Goal: Information Seeking & Learning: Check status

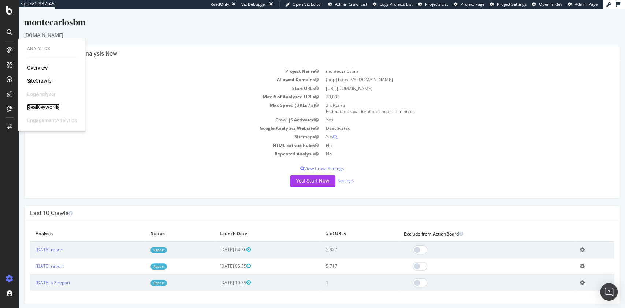
click at [38, 104] on div "RealKeywords" at bounding box center [43, 107] width 33 height 7
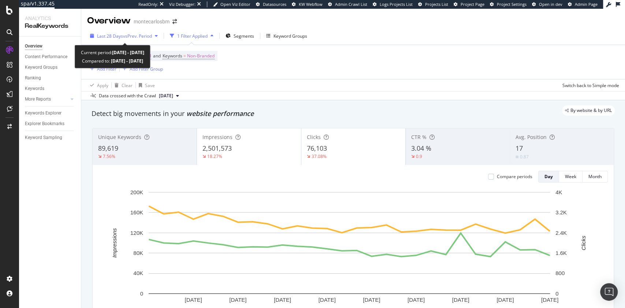
click at [141, 34] on span "vs Prev. Period" at bounding box center [137, 36] width 29 height 6
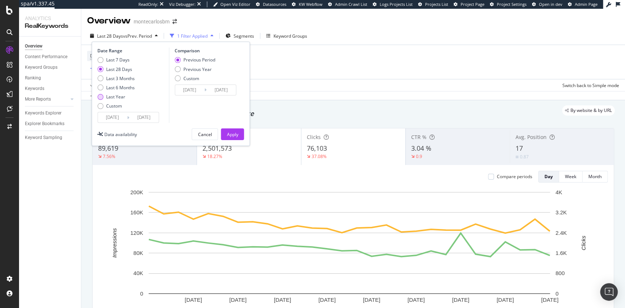
click at [113, 96] on div "Last Year" at bounding box center [115, 97] width 19 height 6
type input "[DATE]"
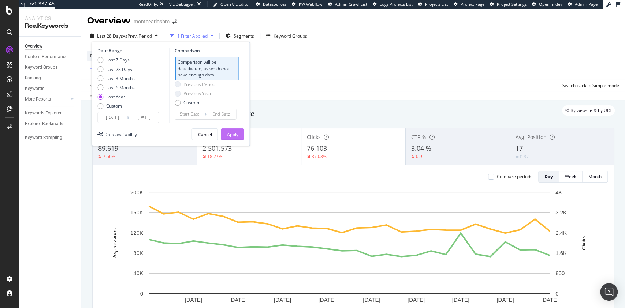
click at [236, 134] on div "Apply" at bounding box center [231, 134] width 11 height 6
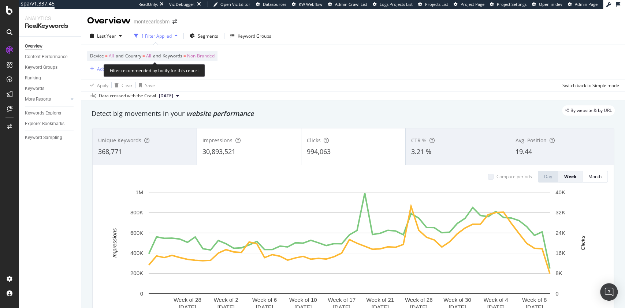
click at [205, 60] on span "Non-Branded" at bounding box center [200, 56] width 27 height 10
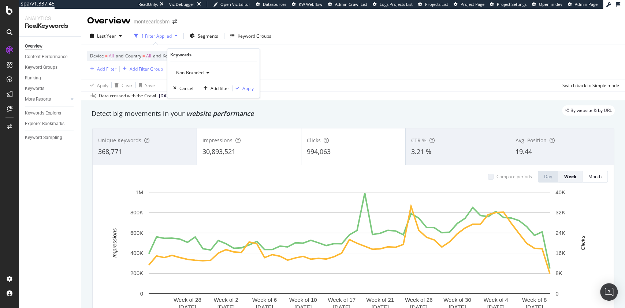
click at [198, 72] on span "Non-Branded" at bounding box center [188, 73] width 30 height 6
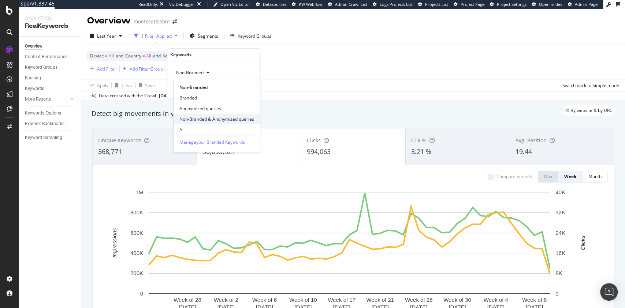
click at [213, 121] on span "Non-Branded & Anonymized queries" at bounding box center [216, 119] width 75 height 7
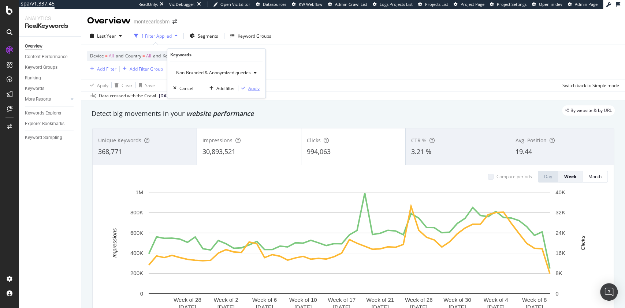
click at [253, 89] on div "Apply" at bounding box center [253, 88] width 11 height 6
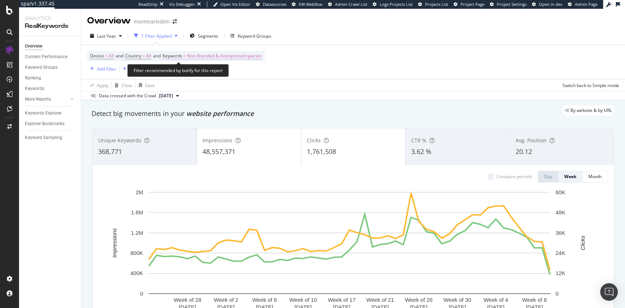
click at [217, 56] on span "Non-Branded & Anonymized queries" at bounding box center [224, 56] width 75 height 10
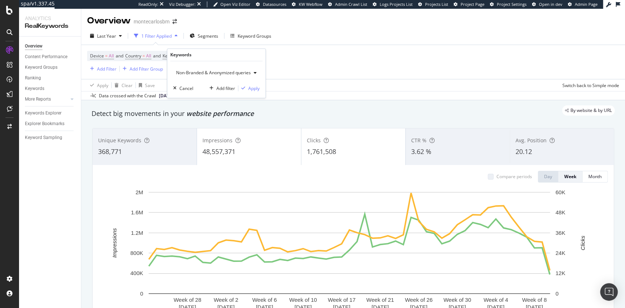
click at [221, 74] on span "Non-Branded & Anonymized queries" at bounding box center [212, 73] width 78 height 6
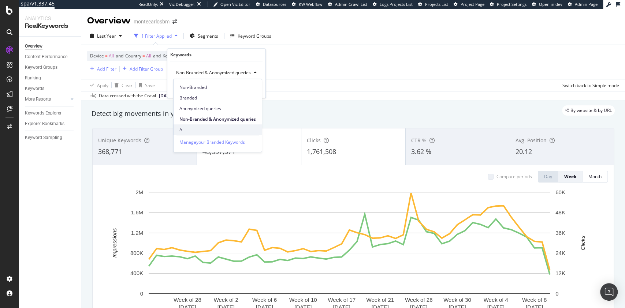
click at [205, 129] on span "All" at bounding box center [217, 130] width 76 height 7
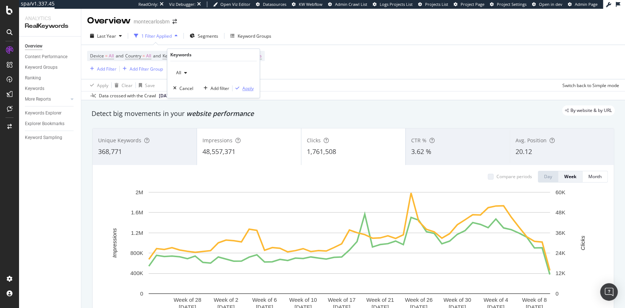
click at [242, 89] on div "Apply" at bounding box center [247, 88] width 11 height 6
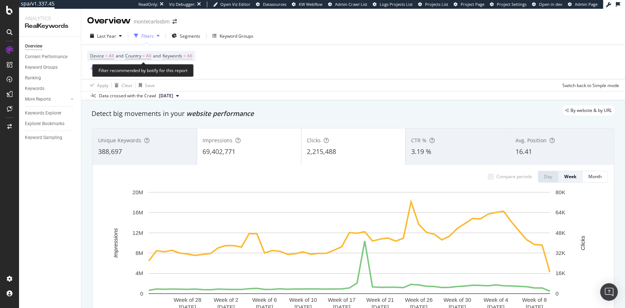
click at [186, 57] on span "=" at bounding box center [184, 56] width 3 height 6
click at [182, 73] on div "button" at bounding box center [185, 73] width 9 height 4
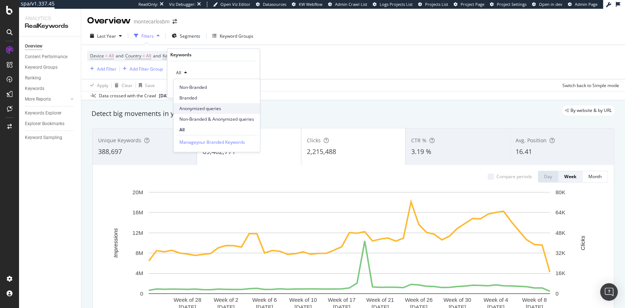
click at [203, 106] on span "Anonymized queries" at bounding box center [216, 108] width 75 height 7
click at [251, 85] on div "Apply" at bounding box center [247, 88] width 11 height 6
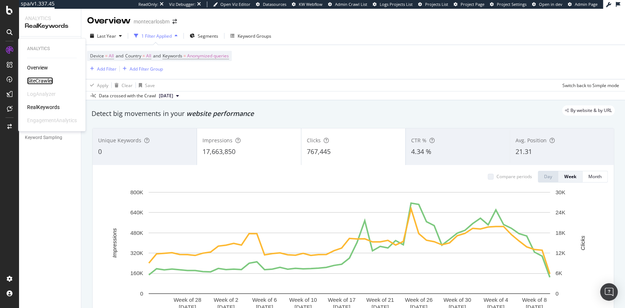
click at [41, 80] on div "SiteCrawler" at bounding box center [40, 80] width 26 height 7
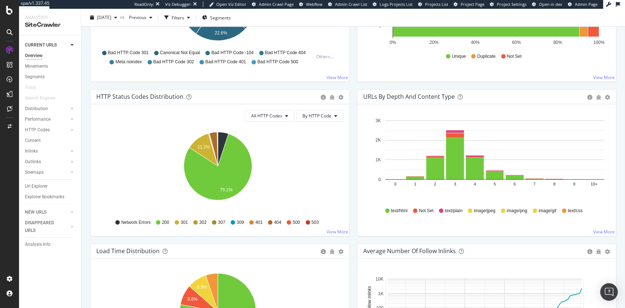
scroll to position [163, 0]
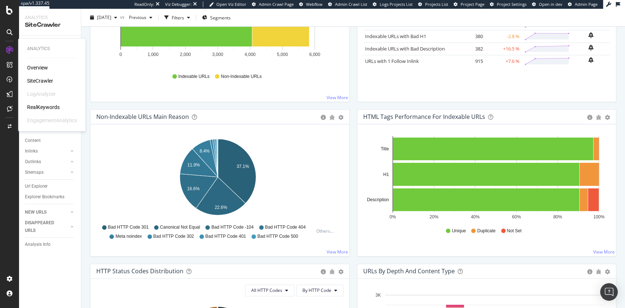
click at [50, 107] on div "RealKeywords" at bounding box center [43, 107] width 33 height 7
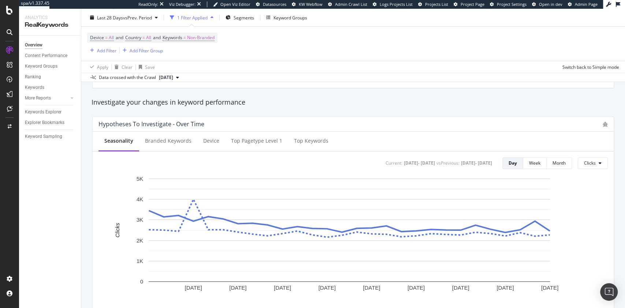
scroll to position [243, 0]
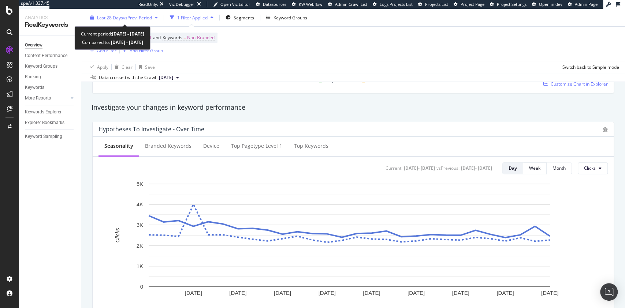
click at [152, 19] on span "vs Prev. Period" at bounding box center [137, 17] width 29 height 6
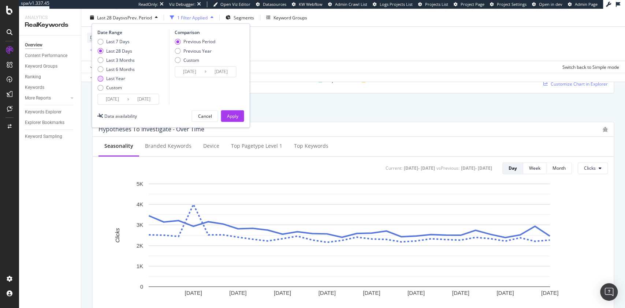
click at [110, 81] on div "Last Year" at bounding box center [115, 78] width 19 height 6
type input "[DATE]"
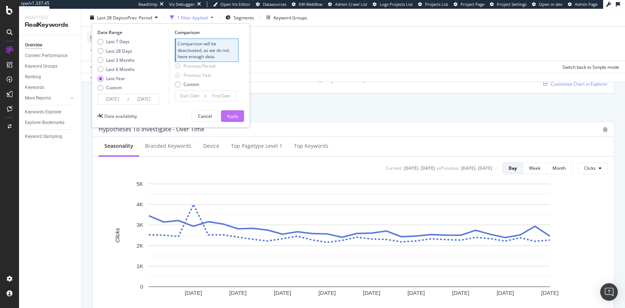
click at [227, 119] on div "Apply" at bounding box center [231, 116] width 11 height 6
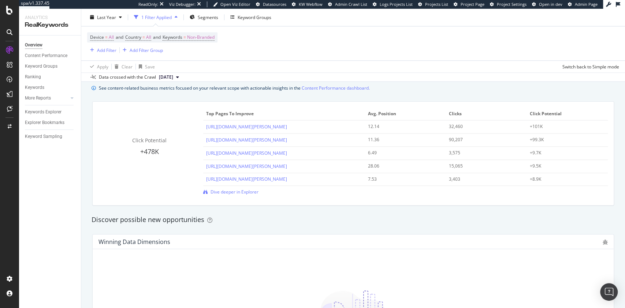
scroll to position [509, 0]
